Goal: Information Seeking & Learning: Learn about a topic

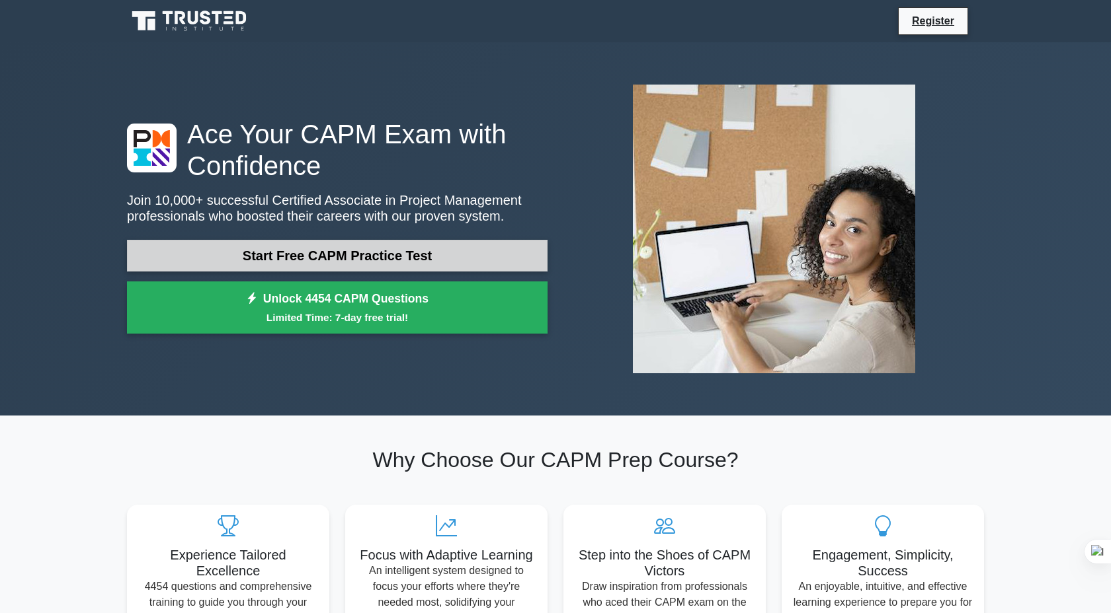
click at [326, 260] on link "Start Free CAPM Practice Test" at bounding box center [337, 256] width 420 height 32
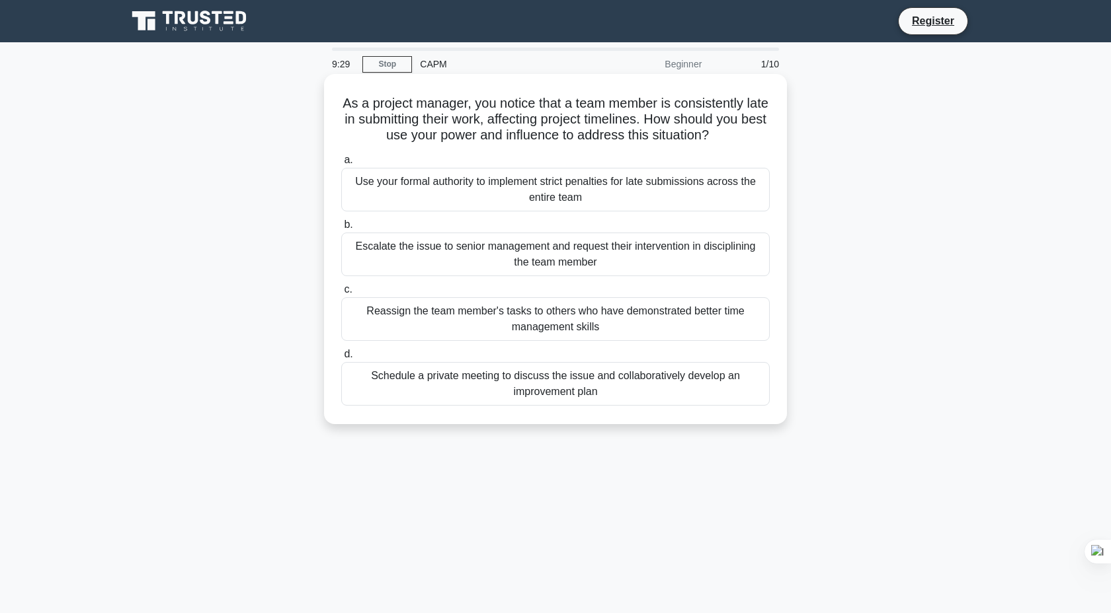
click at [525, 267] on div "Escalate the issue to senior management and request their intervention in disci…" at bounding box center [555, 255] width 428 height 44
click at [341, 229] on input "b. Escalate the issue to senior management and request their intervention in di…" at bounding box center [341, 225] width 0 height 9
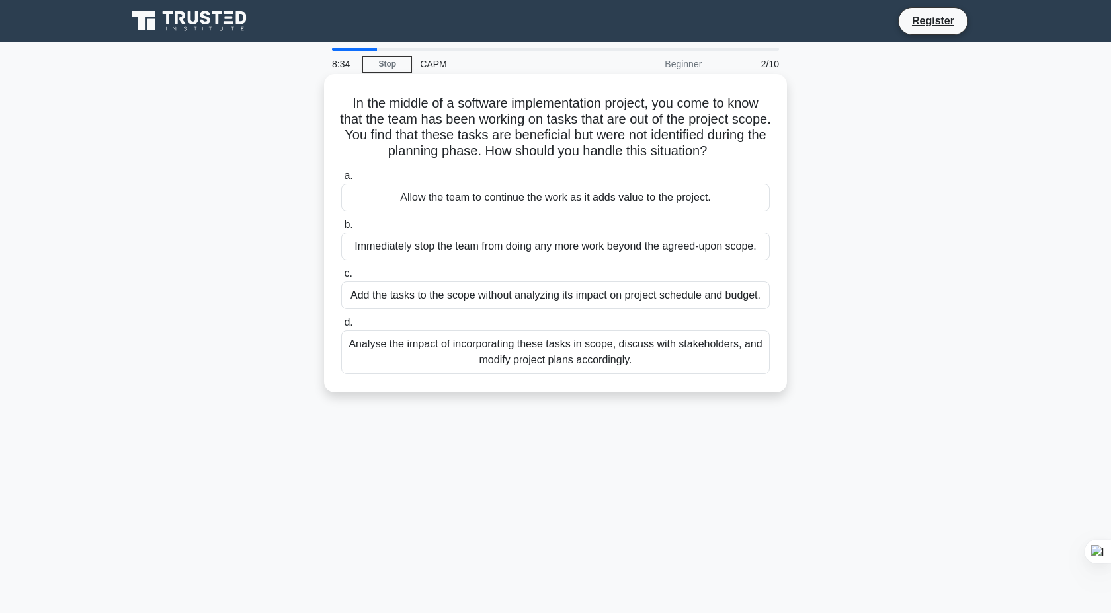
click at [600, 346] on div "Analyse the impact of incorporating these tasks in scope, discuss with stakehol…" at bounding box center [555, 353] width 428 height 44
click at [341, 327] on input "d. Analyse the impact of incorporating these tasks in scope, discuss with stake…" at bounding box center [341, 323] width 0 height 9
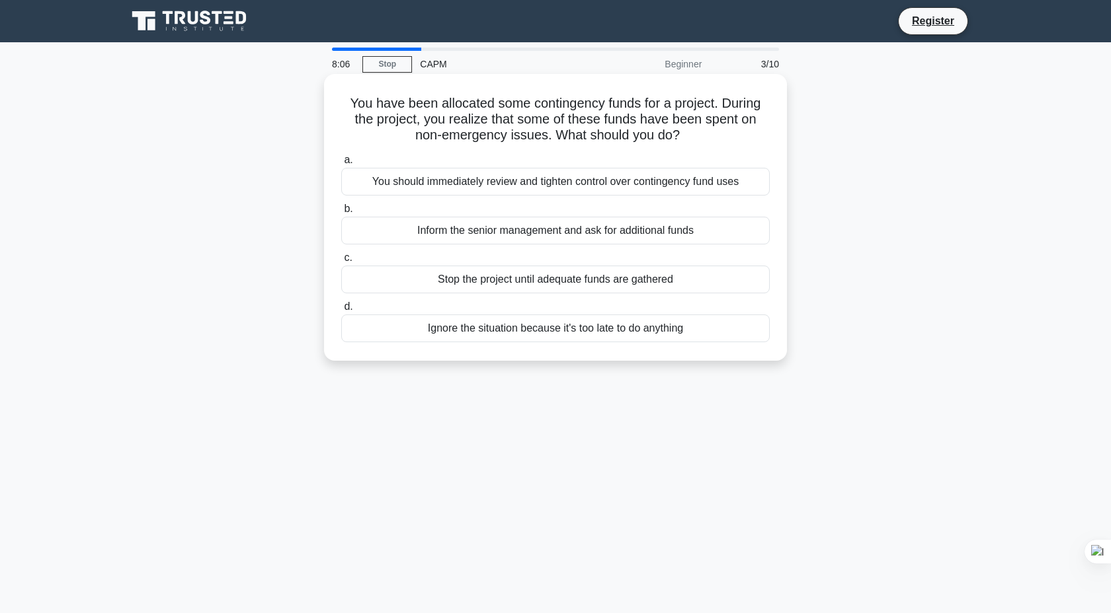
click at [641, 186] on div "You should immediately review and tighten control over contingency fund uses" at bounding box center [555, 182] width 428 height 28
click at [341, 165] on input "a. You should immediately review and tighten control over contingency fund uses" at bounding box center [341, 160] width 0 height 9
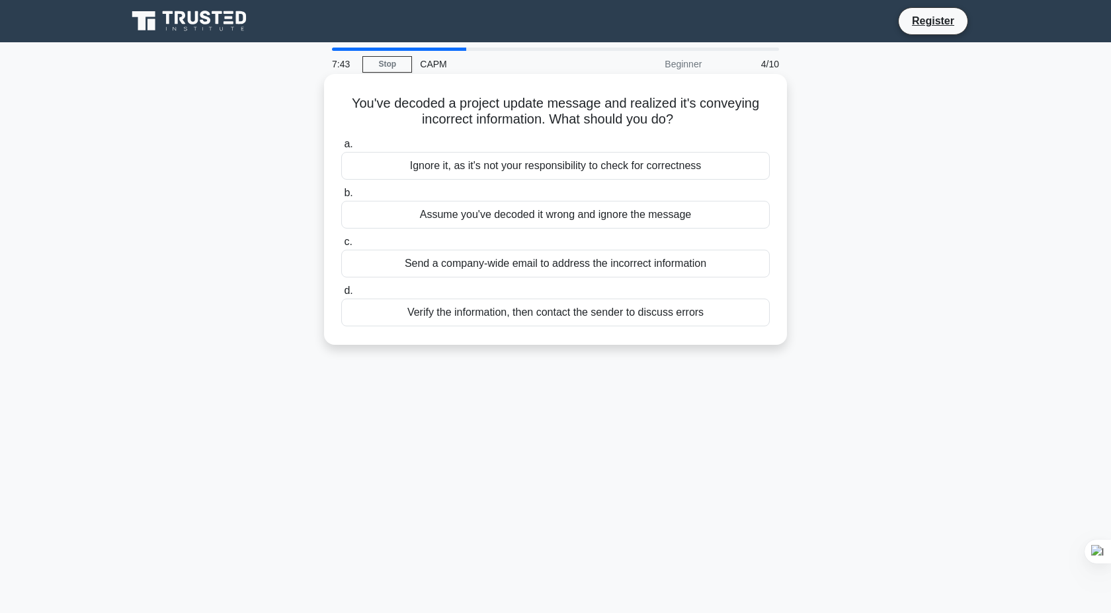
click at [595, 317] on div "Verify the information, then contact the sender to discuss errors" at bounding box center [555, 313] width 428 height 28
click at [341, 295] on input "d. Verify the information, then contact the sender to discuss errors" at bounding box center [341, 291] width 0 height 9
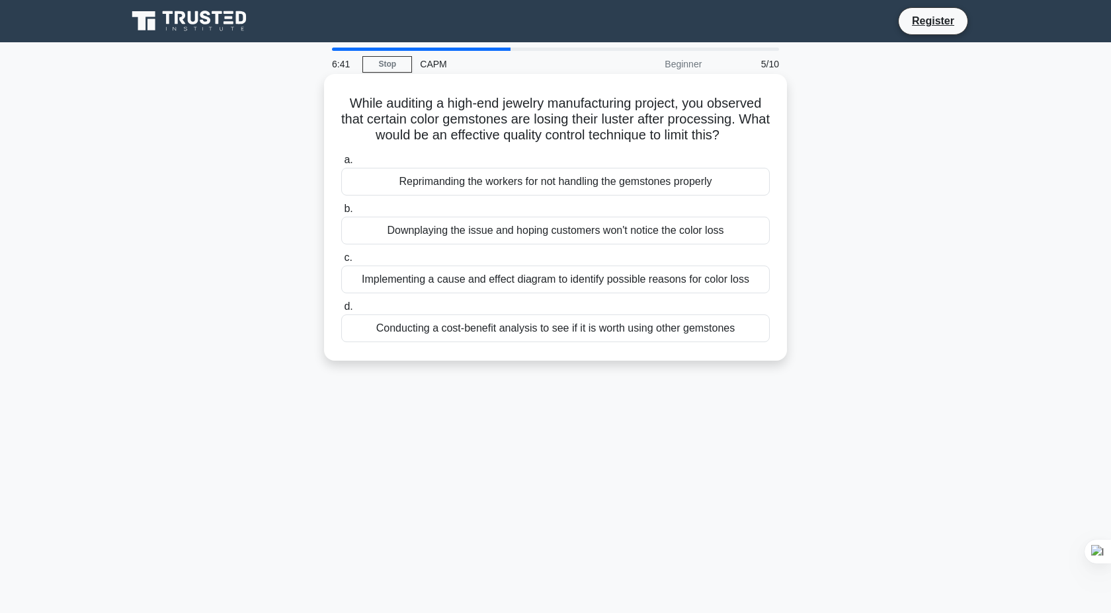
click at [680, 335] on div "Conducting a cost-benefit analysis to see if it is worth using other gemstones" at bounding box center [555, 329] width 428 height 28
click at [341, 311] on input "d. Conducting a cost-benefit analysis to see if it is worth using other gemston…" at bounding box center [341, 307] width 0 height 9
